Goal: Information Seeking & Learning: Learn about a topic

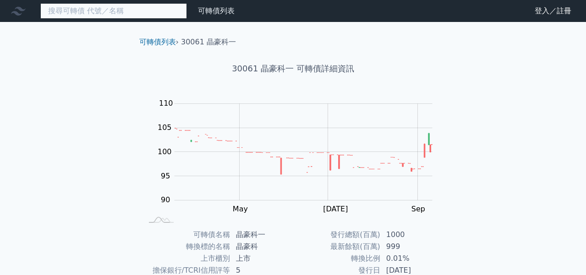
click at [143, 14] on input at bounding box center [113, 11] width 147 height 16
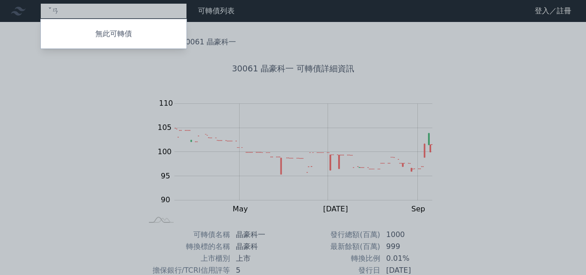
type input "ˇ"
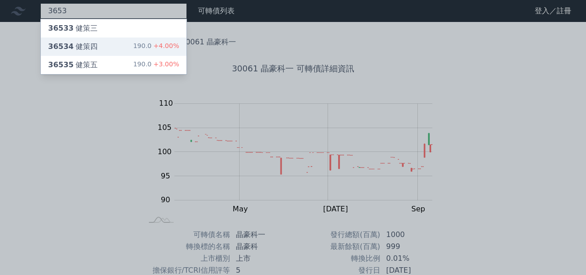
type input "3653"
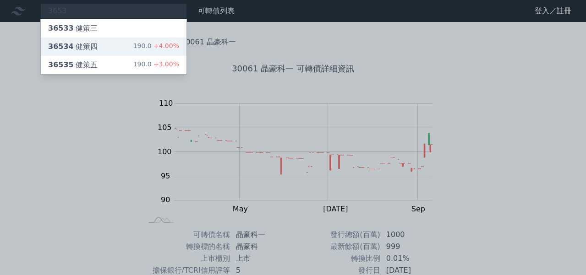
click at [151, 48] on div "190.0 +4.00%" at bounding box center [156, 46] width 46 height 11
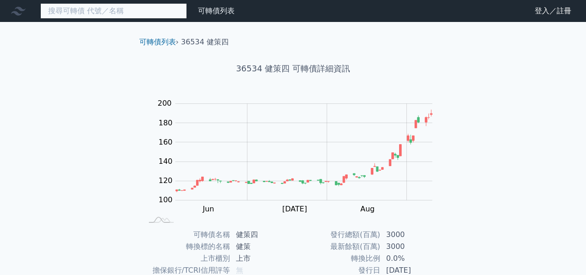
click at [153, 9] on input at bounding box center [113, 11] width 147 height 16
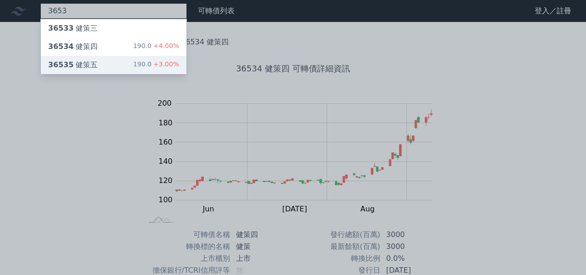
type input "3653"
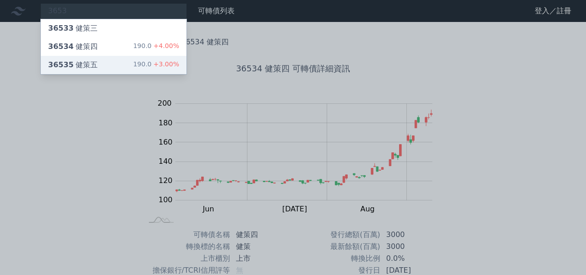
click at [153, 62] on div "190.0 +3.00%" at bounding box center [156, 65] width 46 height 11
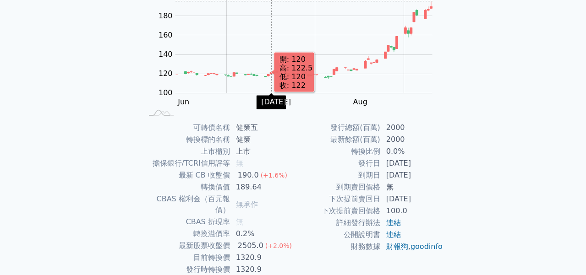
scroll to position [121, 0]
